Goal: Obtain resource: Obtain resource

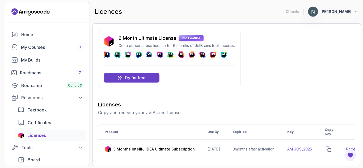
click at [331, 148] on icon "copy-button" at bounding box center [328, 149] width 5 height 5
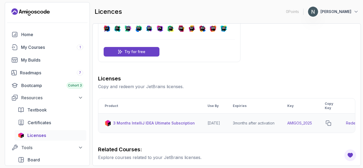
scroll to position [0, 42]
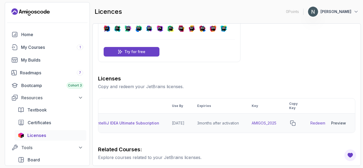
click at [318, 123] on link "Redeem" at bounding box center [317, 123] width 15 height 5
click at [294, 123] on icon "copy-button" at bounding box center [293, 123] width 5 height 5
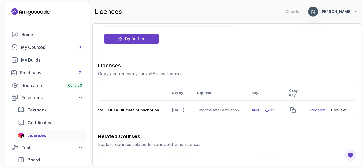
scroll to position [39, 0]
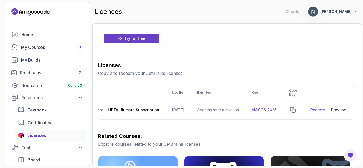
click at [294, 60] on div "6 Month Ultimate License Pro Feature Get a personal-use license for 6 months of…" at bounding box center [226, 148] width 257 height 316
click at [295, 43] on div "6 Month Ultimate License Pro Feature Get a personal-use license for 6 months of…" at bounding box center [226, 148] width 257 height 316
click at [342, 109] on div "Preview" at bounding box center [338, 109] width 15 height 5
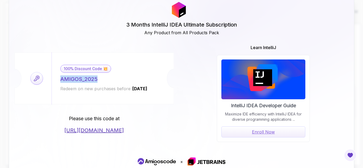
drag, startPoint x: 101, startPoint y: 77, endPoint x: 82, endPoint y: 77, distance: 18.6
click at [59, 78] on div "100% Discount Code 💥 AMIGOS_2025 Redeem on new purchases before [DATE]" at bounding box center [104, 79] width 105 height 52
copy div "AMIGOS_2025"
